Goal: Information Seeking & Learning: Learn about a topic

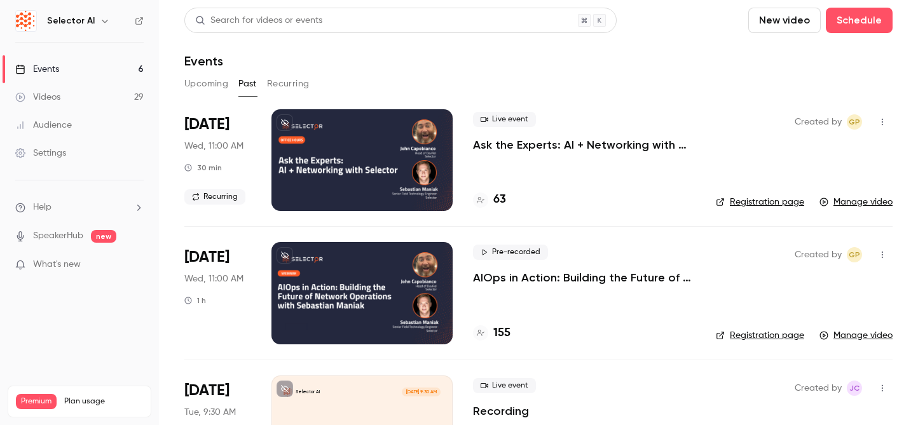
click at [329, 161] on div at bounding box center [362, 160] width 181 height 102
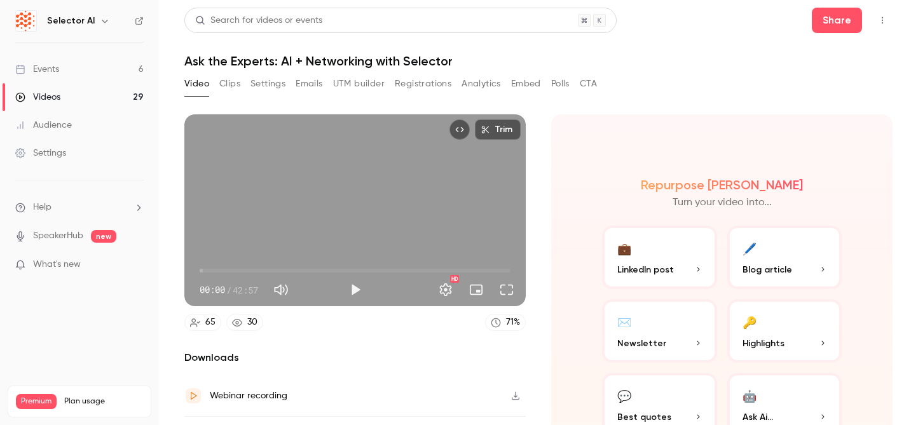
click at [466, 90] on button "Analytics" at bounding box center [481, 84] width 39 height 20
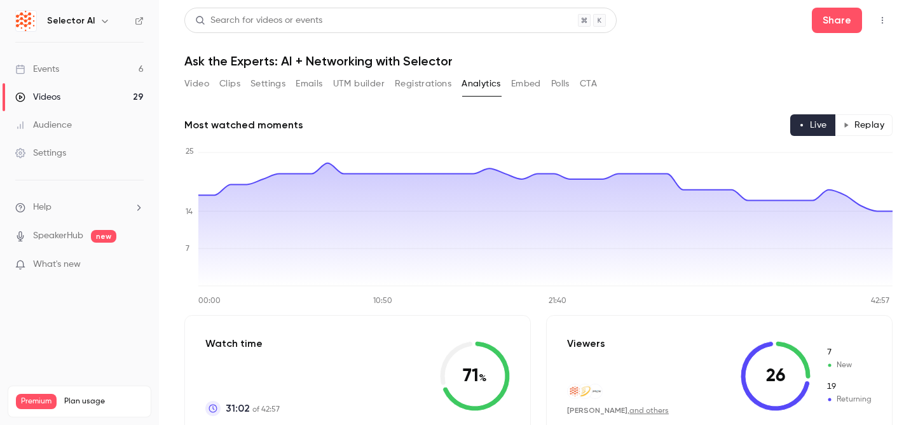
click at [847, 123] on icon "button" at bounding box center [846, 125] width 6 height 6
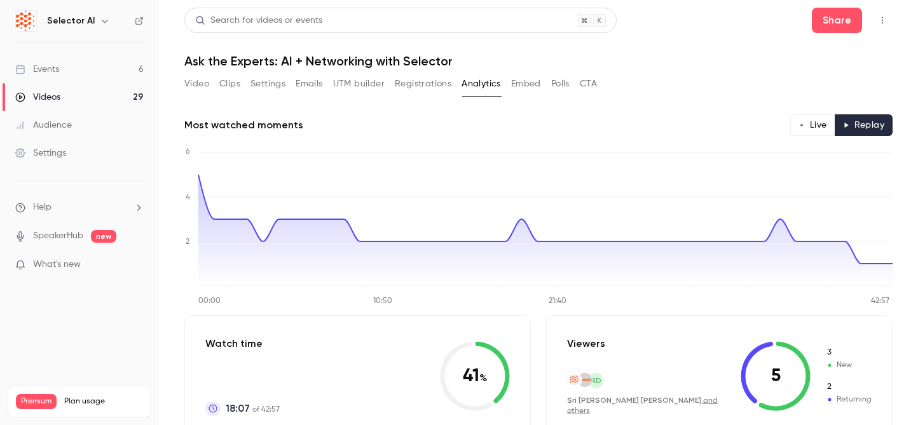
click at [235, 86] on button "Clips" at bounding box center [229, 84] width 21 height 20
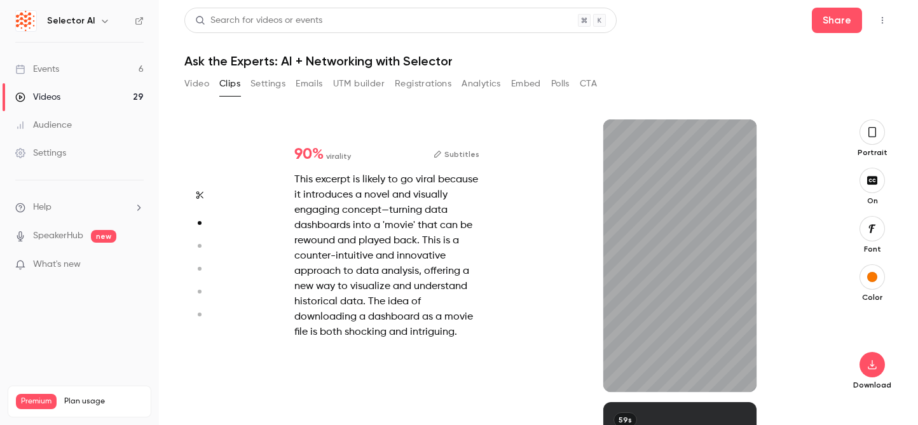
scroll to position [283, 0]
type input "****"
